Goal: Navigation & Orientation: Find specific page/section

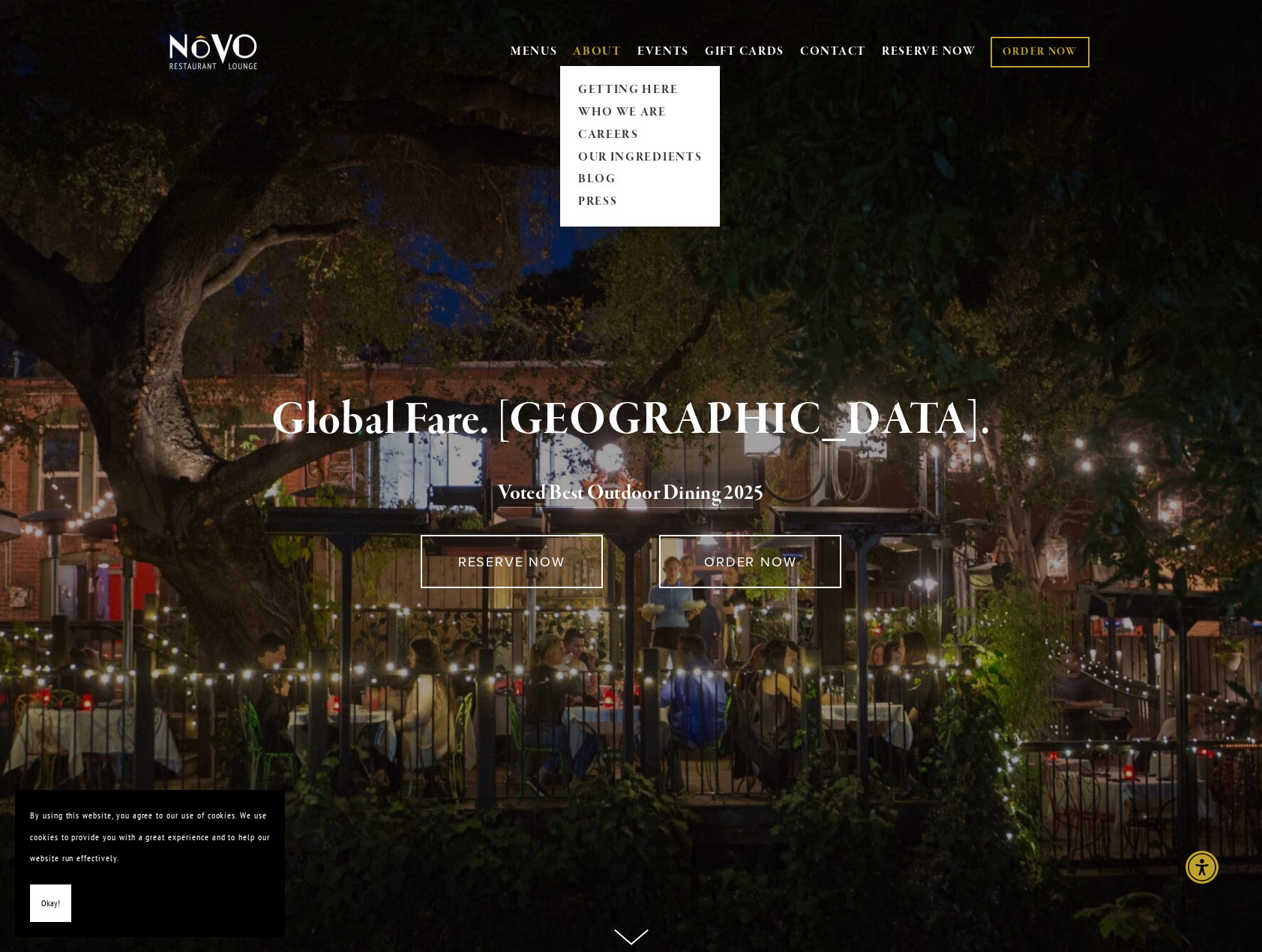
click at [588, 51] on link "ABOUT" at bounding box center [597, 51] width 49 height 15
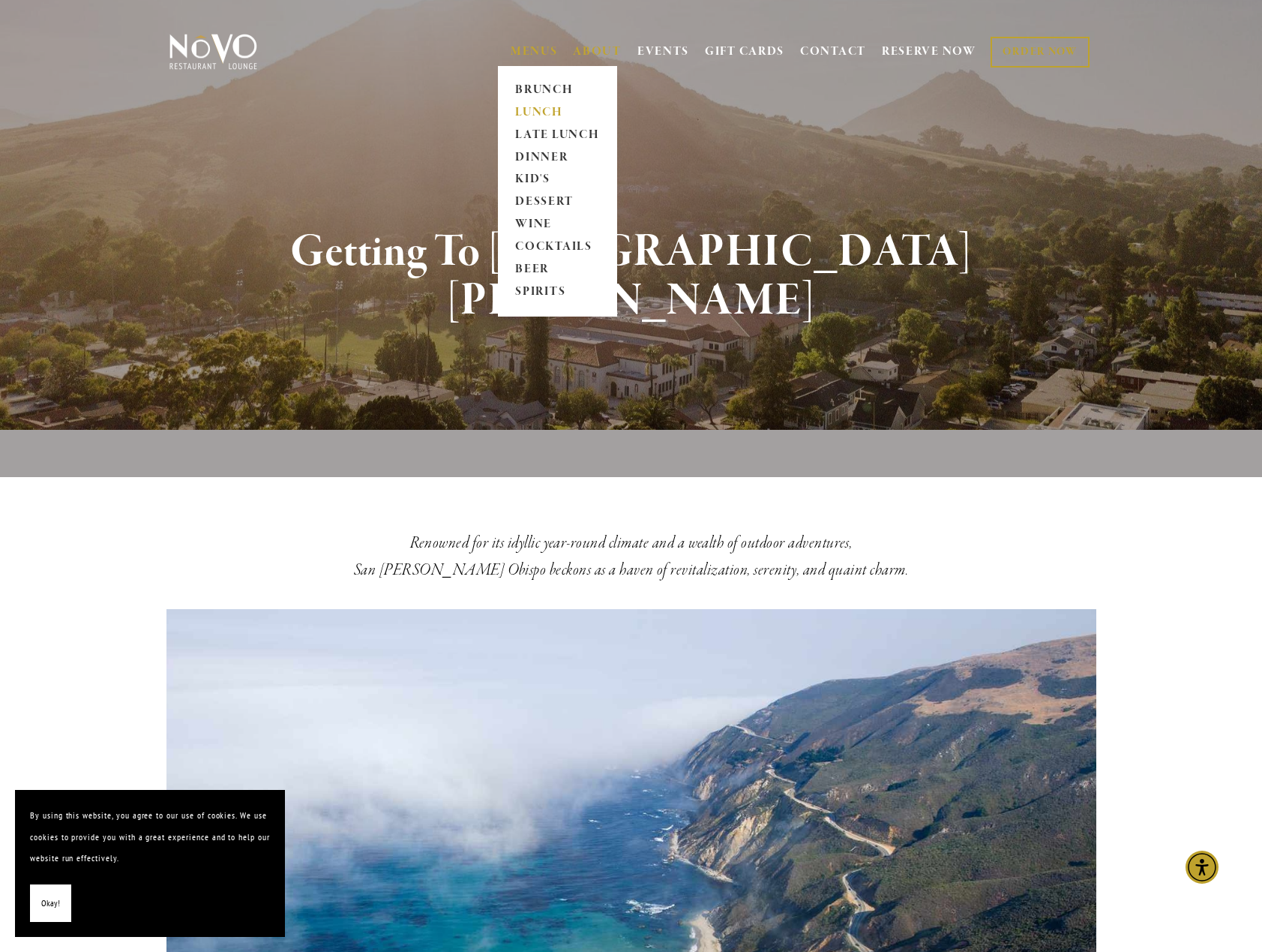
click at [529, 110] on link "LUNCH" at bounding box center [557, 112] width 94 height 22
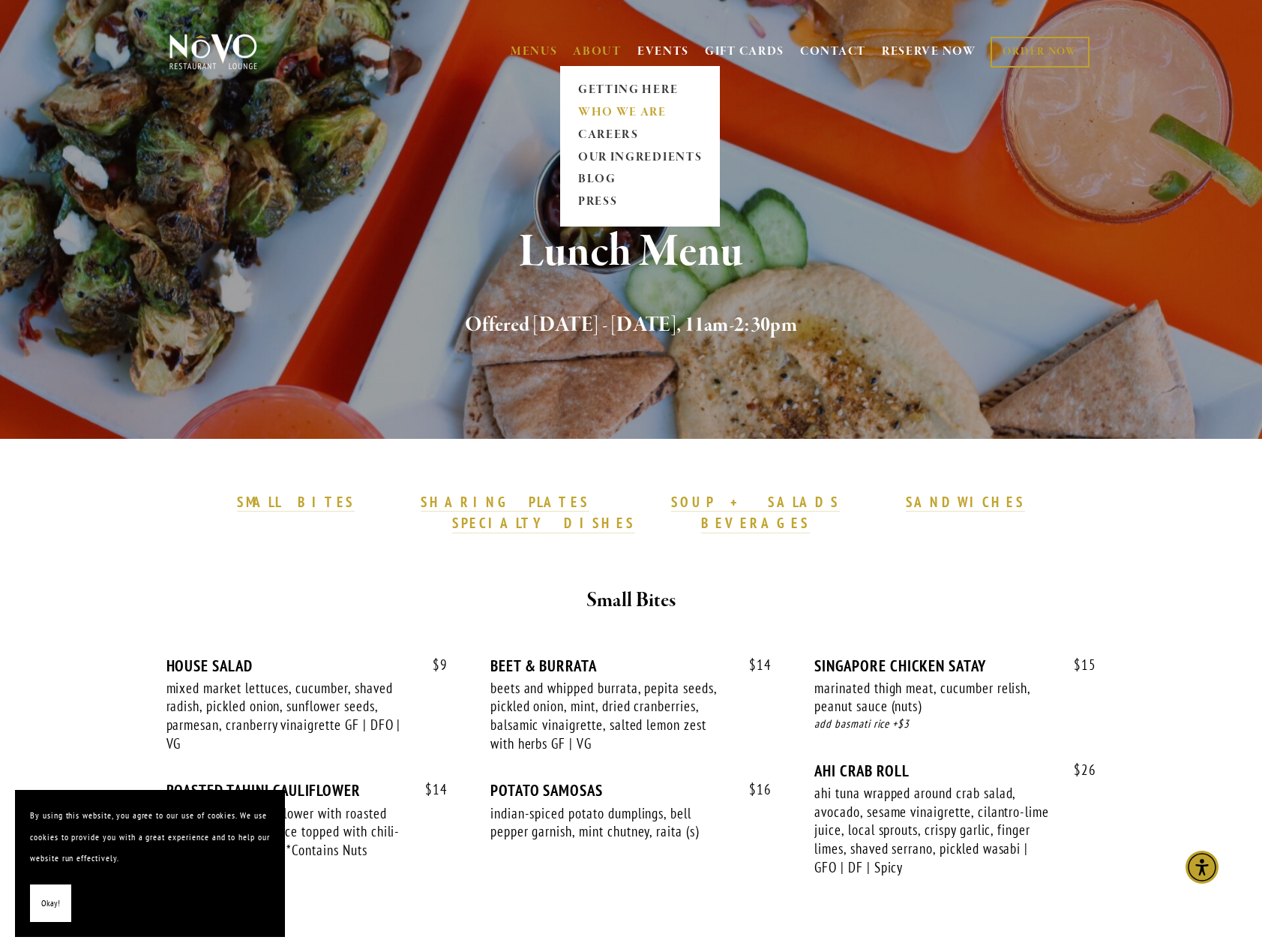
click at [590, 114] on link "WHO WE ARE" at bounding box center [640, 112] width 133 height 22
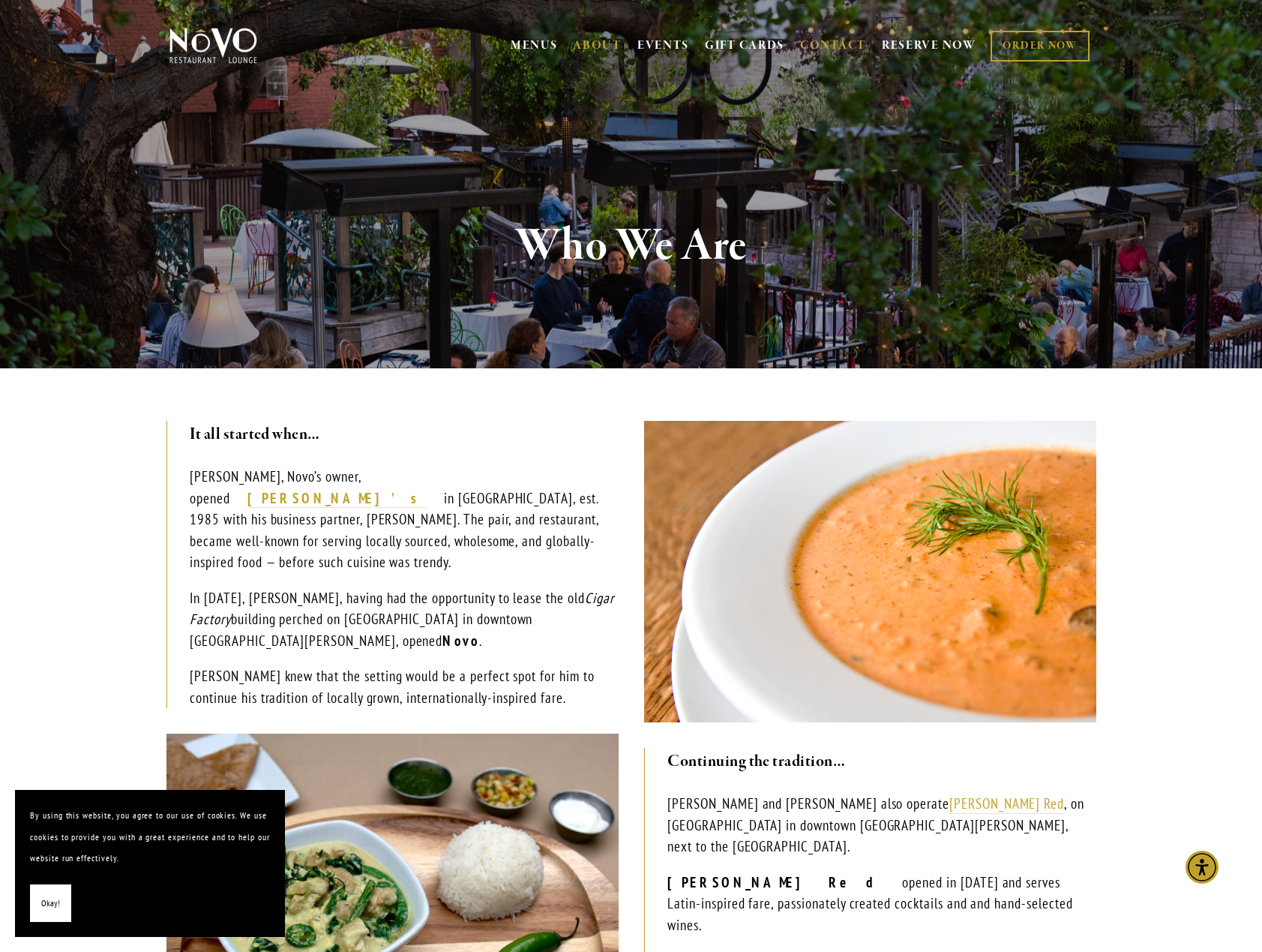
scroll to position [7, 0]
click at [835, 37] on link "CONTACT" at bounding box center [834, 45] width 66 height 28
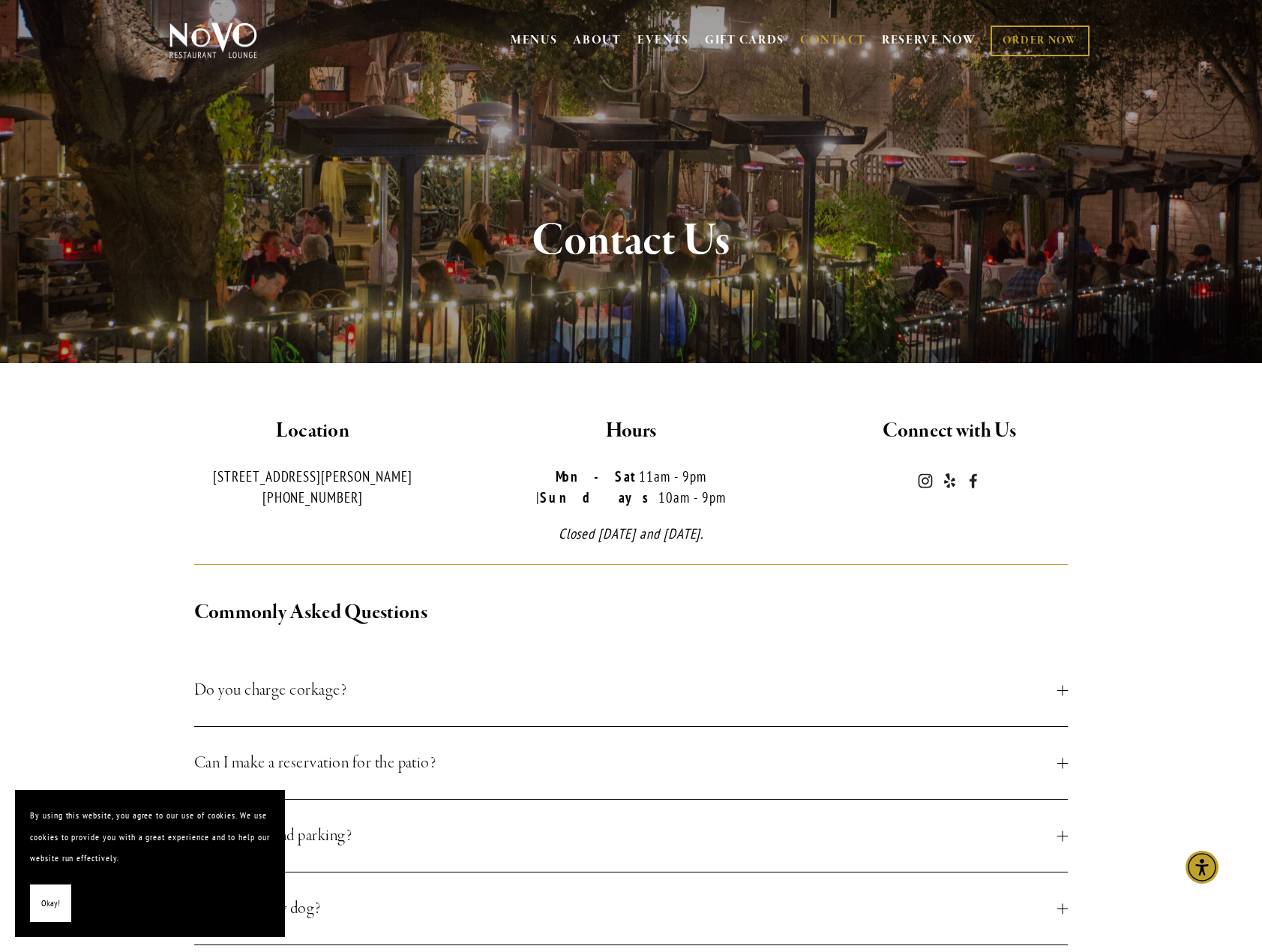
scroll to position [12, 0]
click at [183, 52] on img at bounding box center [213, 39] width 94 height 37
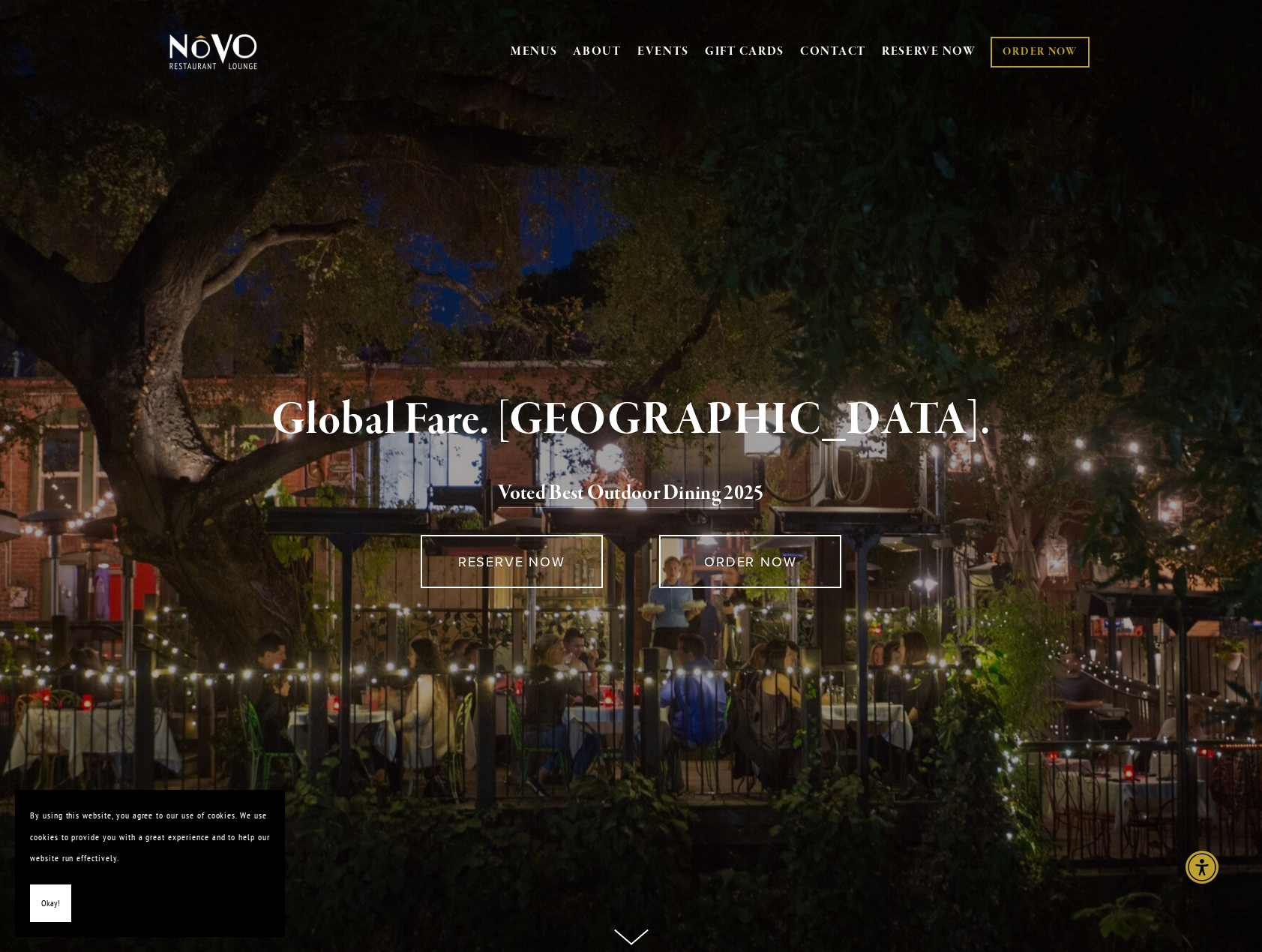
scroll to position [3, 0]
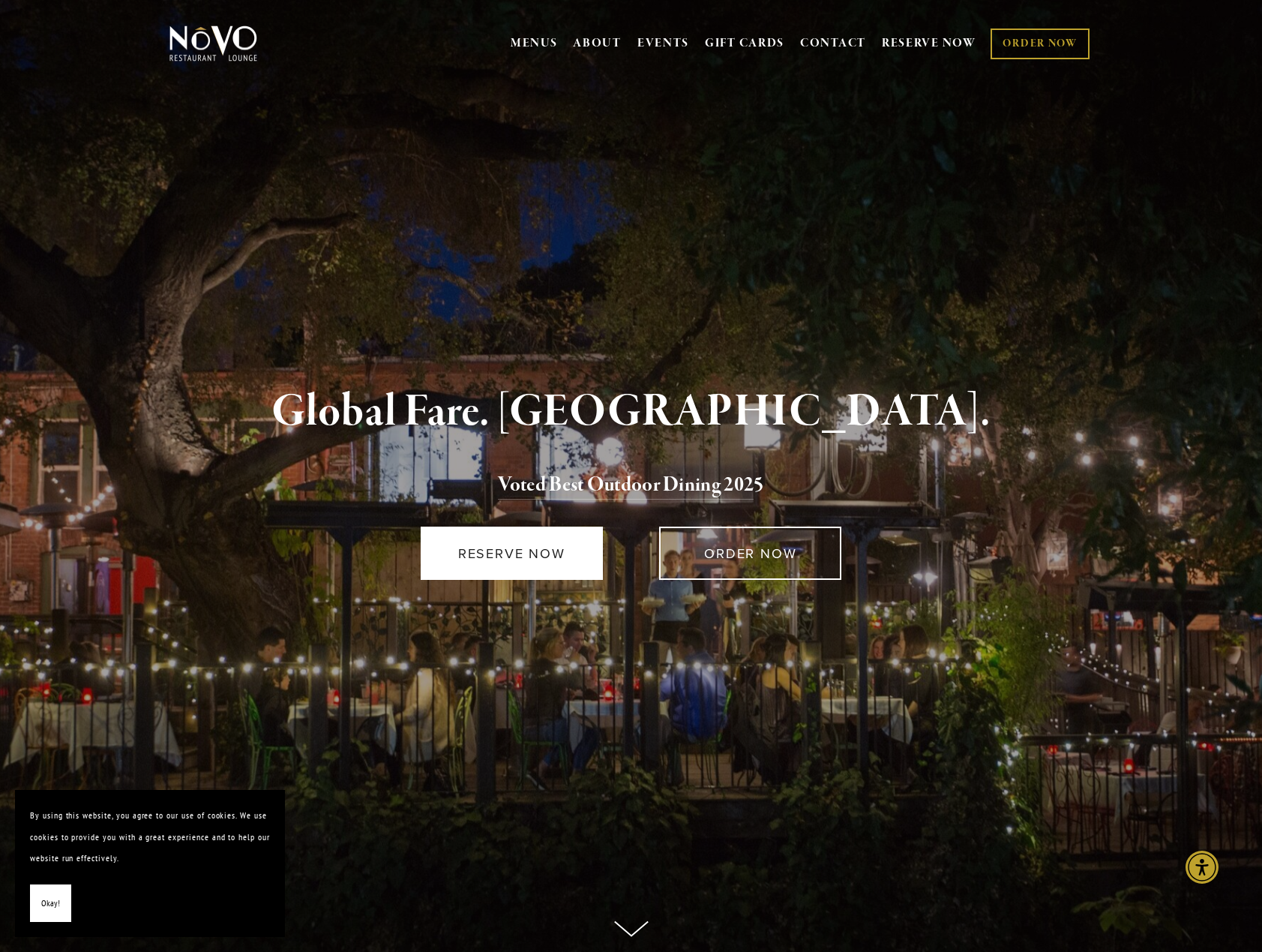
click at [489, 558] on link "RESERVE NOW" at bounding box center [512, 553] width 182 height 53
